Goal: Use online tool/utility: Utilize a website feature to perform a specific function

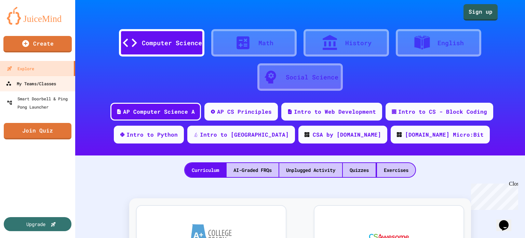
click at [44, 84] on div "My Teams/Classes" at bounding box center [31, 83] width 50 height 9
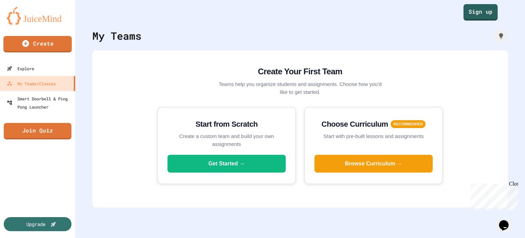
click at [45, 23] on img at bounding box center [38, 16] width 62 height 18
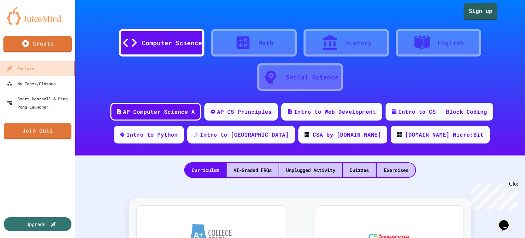
click at [470, 9] on link "Sign up" at bounding box center [481, 11] width 34 height 17
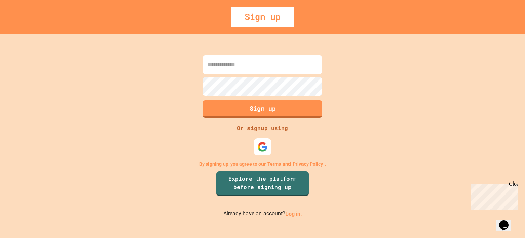
click at [290, 216] on link "Log in." at bounding box center [293, 213] width 17 height 6
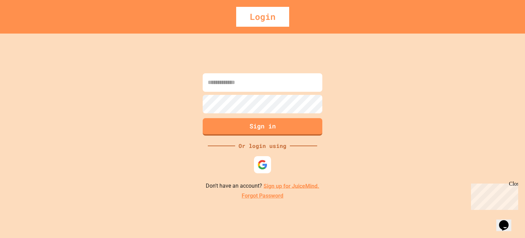
click at [278, 78] on input at bounding box center [263, 82] width 120 height 18
click at [258, 164] on img at bounding box center [262, 164] width 11 height 11
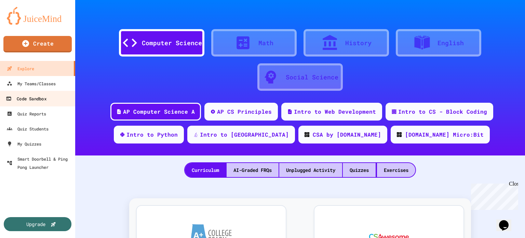
click at [39, 102] on div "Code Sandbox" at bounding box center [26, 98] width 40 height 9
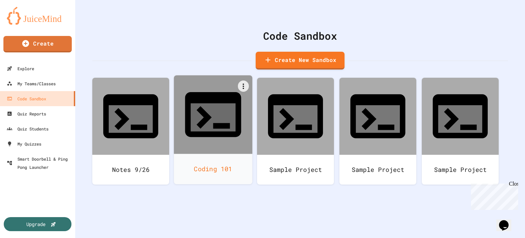
click at [196, 111] on div at bounding box center [213, 114] width 79 height 79
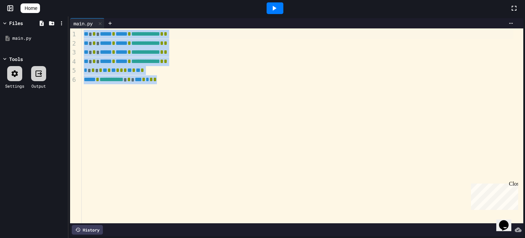
drag, startPoint x: 184, startPoint y: 83, endPoint x: 79, endPoint y: 36, distance: 115.1
click at [79, 36] on div "**********" at bounding box center [296, 125] width 453 height 195
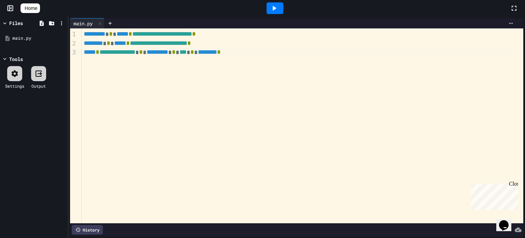
click at [283, 4] on div at bounding box center [275, 8] width 17 height 12
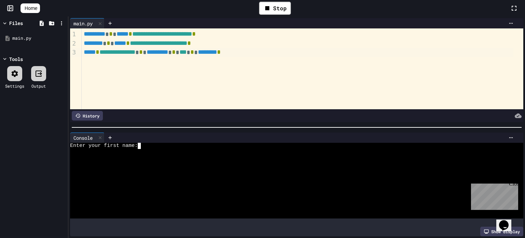
click at [142, 145] on textarea "Terminal input" at bounding box center [142, 146] width 3 height 6
type textarea "*"
